Goal: Task Accomplishment & Management: Manage account settings

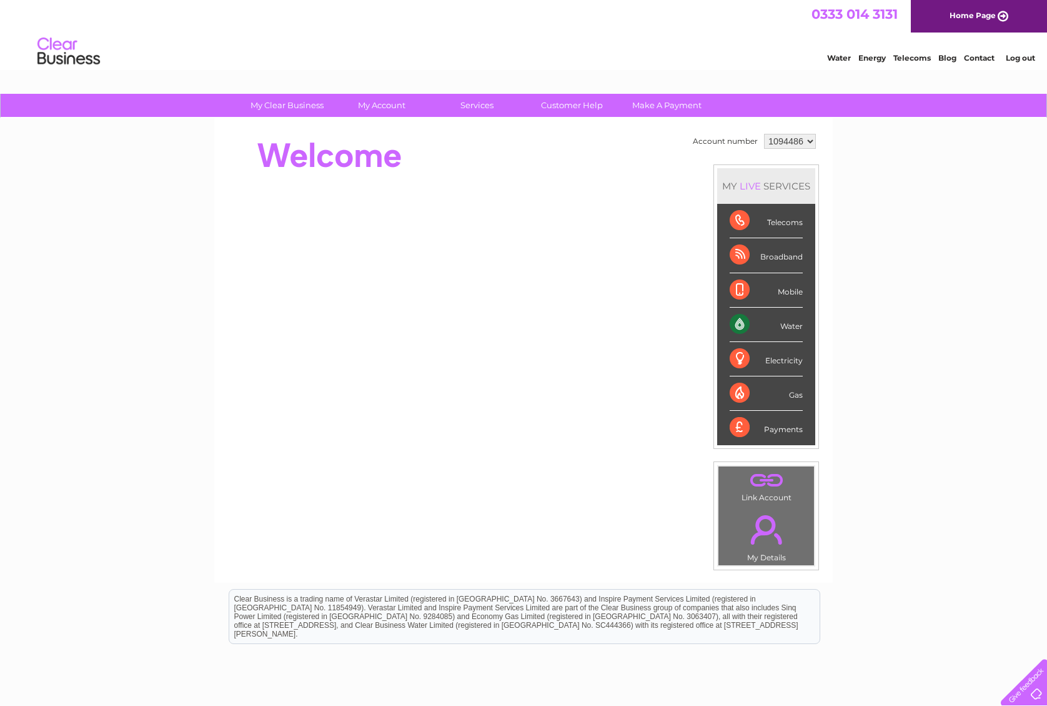
select select "1132162"
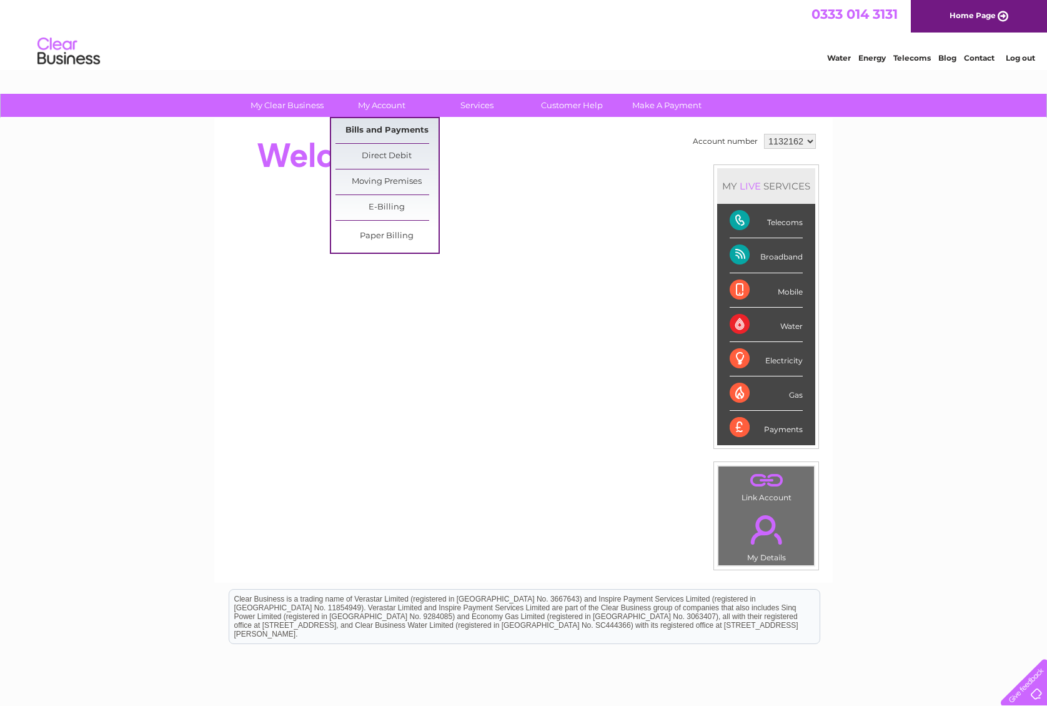
click at [379, 129] on link "Bills and Payments" at bounding box center [387, 130] width 103 height 25
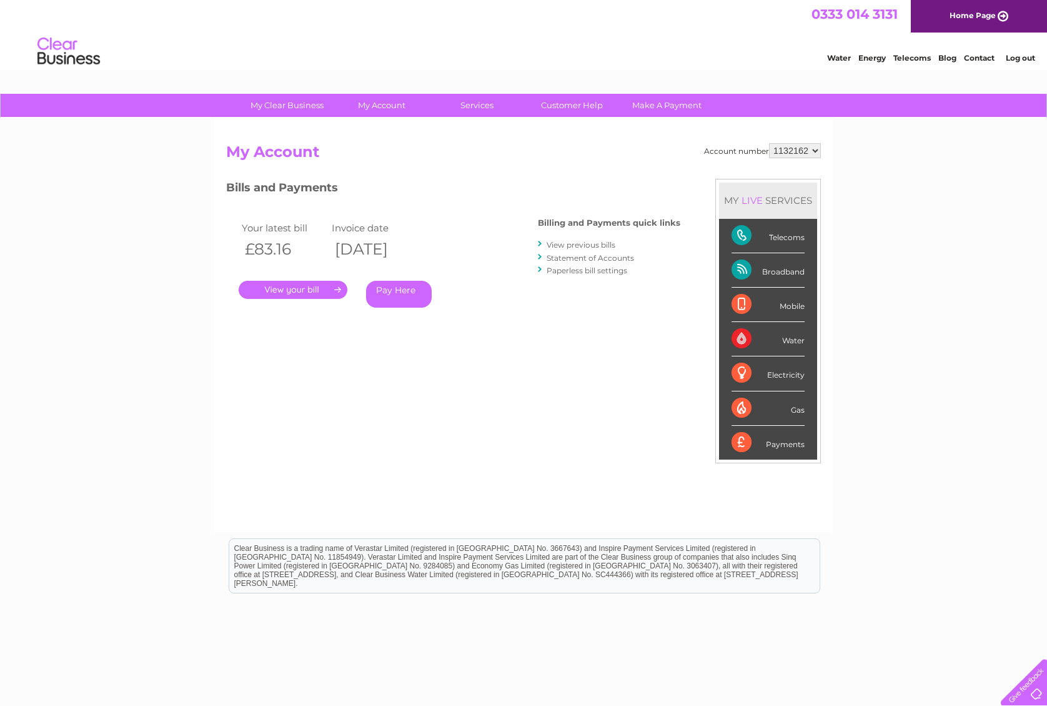
click at [294, 288] on link "." at bounding box center [293, 290] width 109 height 18
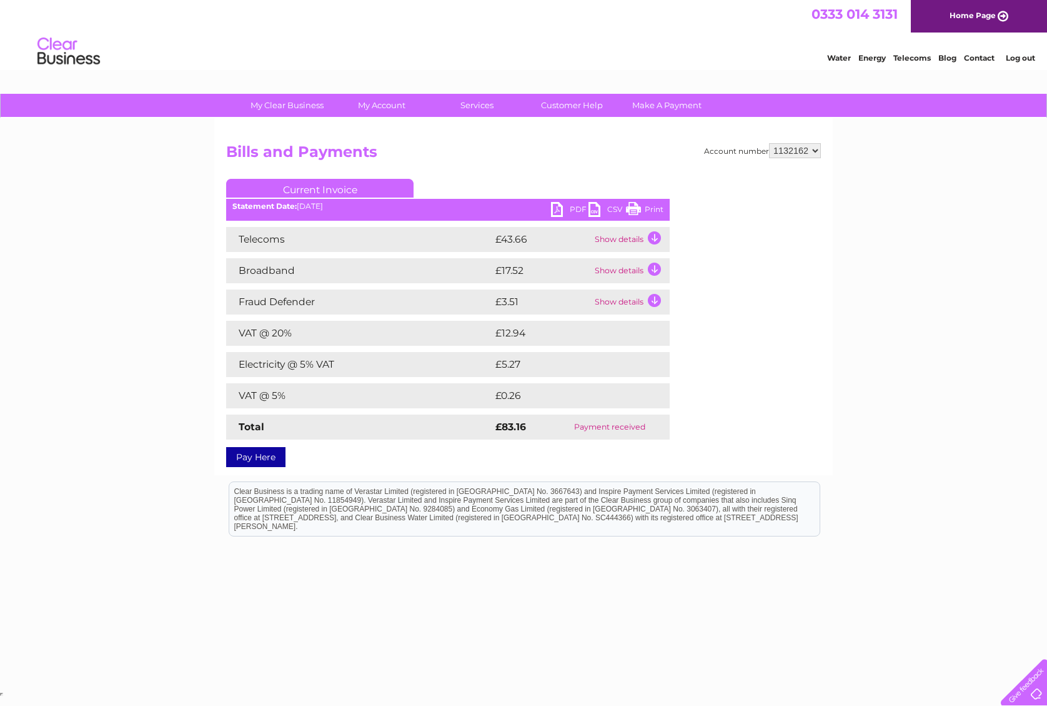
click at [496, 179] on ul "Current Invoice" at bounding box center [448, 190] width 444 height 23
